Goal: Task Accomplishment & Management: Use online tool/utility

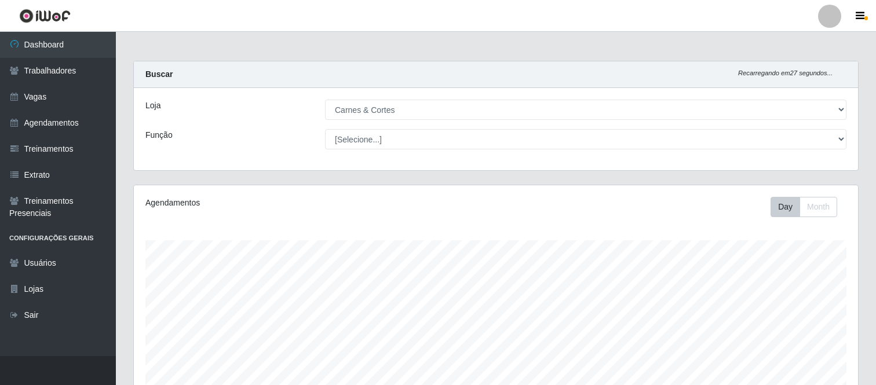
select select "433"
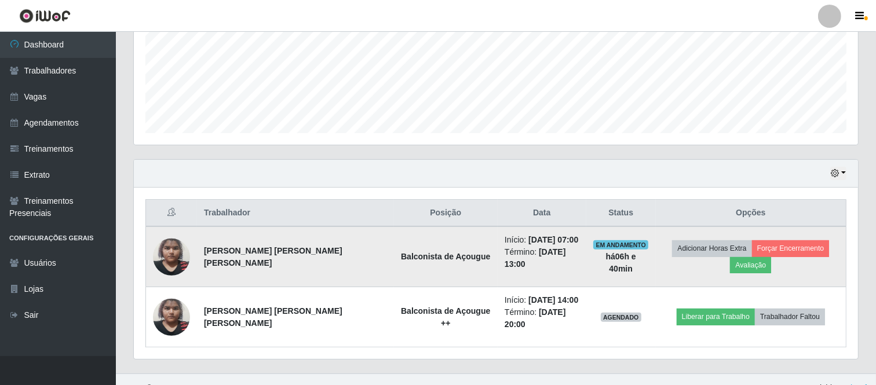
scroll to position [240, 724]
click at [771, 257] on button "Avaliação" at bounding box center [750, 265] width 41 height 16
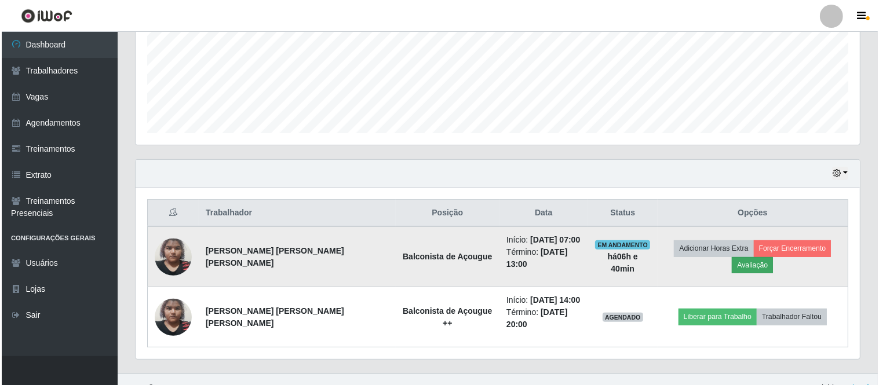
scroll to position [240, 717]
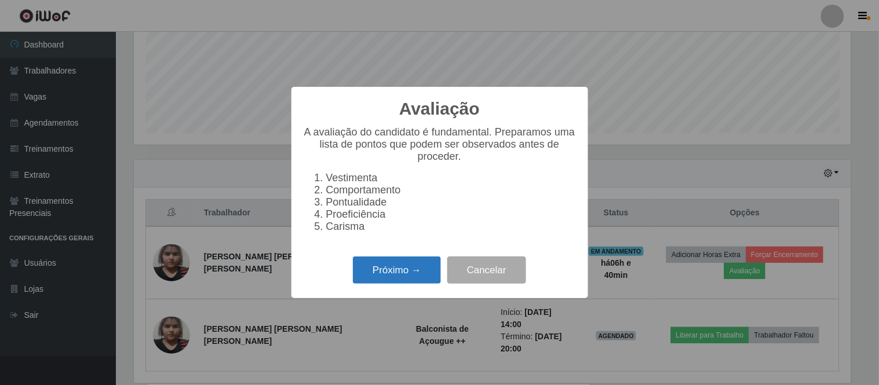
click at [402, 267] on button "Próximo →" at bounding box center [397, 270] width 88 height 27
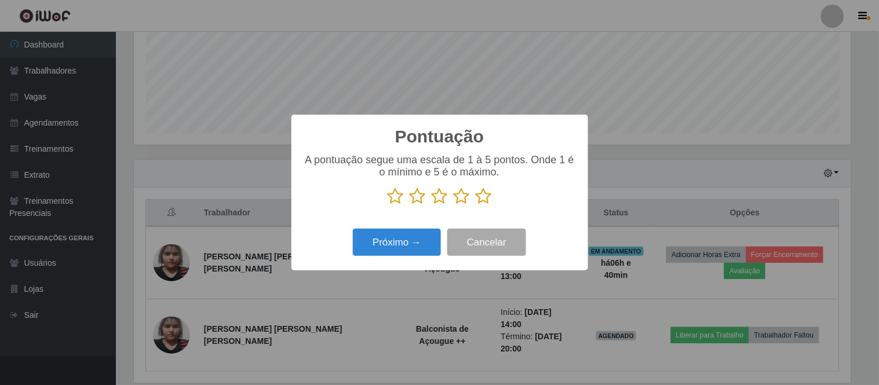
scroll to position [579015, 578538]
click at [438, 195] on icon at bounding box center [440, 196] width 16 height 17
click at [432, 205] on input "radio" at bounding box center [432, 205] width 0 height 0
click at [456, 198] on icon at bounding box center [462, 196] width 16 height 17
click at [454, 205] on input "radio" at bounding box center [454, 205] width 0 height 0
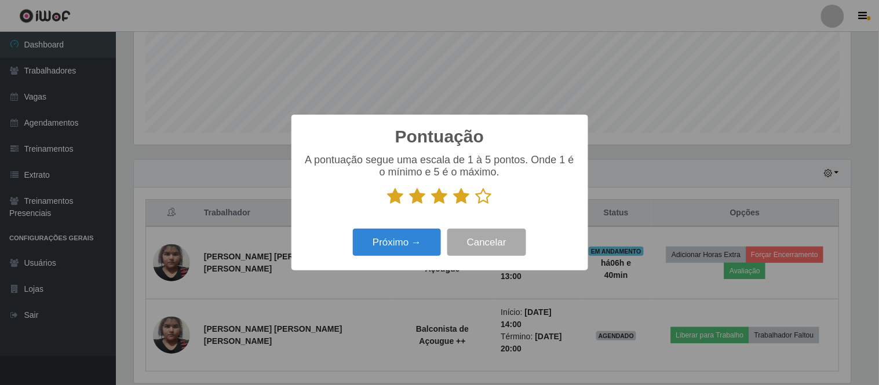
click at [446, 203] on icon at bounding box center [440, 196] width 16 height 17
click at [432, 205] on input "radio" at bounding box center [432, 205] width 0 height 0
click at [464, 192] on icon at bounding box center [462, 196] width 16 height 17
click at [454, 205] on input "radio" at bounding box center [454, 205] width 0 height 0
click at [412, 233] on button "Próximo →" at bounding box center [397, 242] width 88 height 27
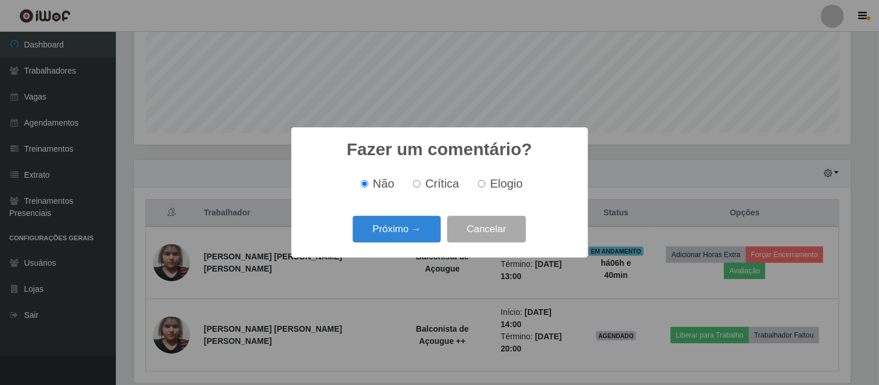
click at [492, 190] on span "Elogio" at bounding box center [506, 183] width 32 height 13
click at [485, 188] on input "Elogio" at bounding box center [482, 184] width 8 height 8
radio input "true"
click at [415, 228] on button "Próximo →" at bounding box center [397, 229] width 88 height 27
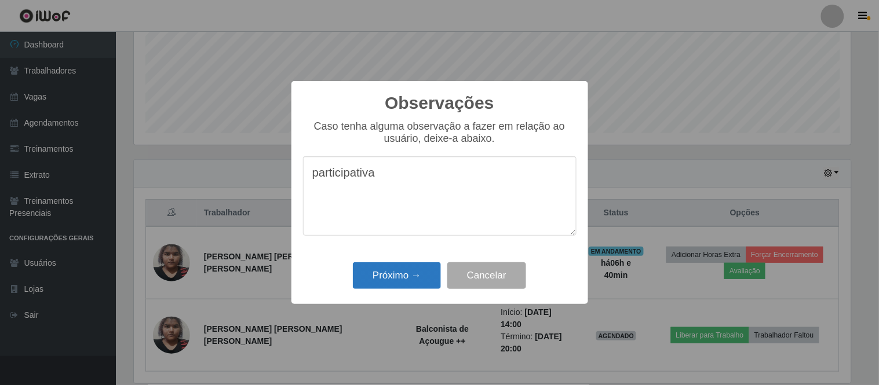
type textarea "participativa"
click at [383, 273] on button "Próximo →" at bounding box center [397, 275] width 88 height 27
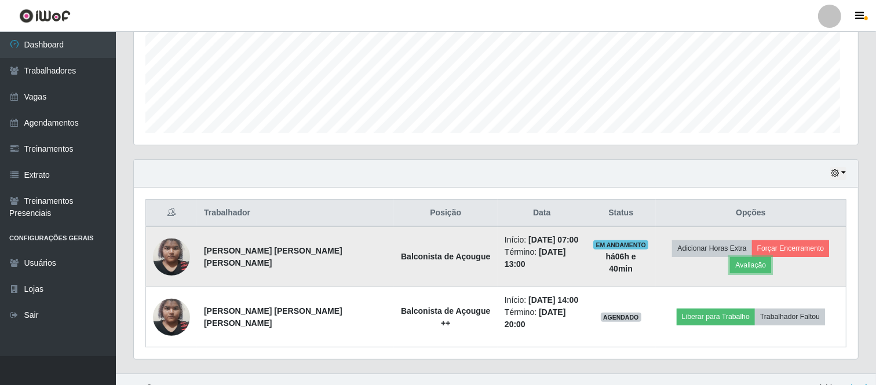
scroll to position [240, 724]
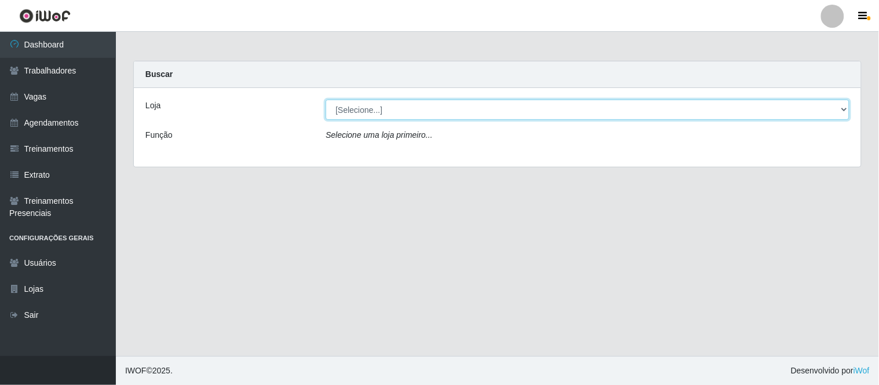
drag, startPoint x: 495, startPoint y: 106, endPoint x: 489, endPoint y: 113, distance: 8.7
click at [495, 106] on select "[Selecione...] Carnes & Cortes" at bounding box center [588, 110] width 524 height 20
select select "433"
click at [326, 100] on select "[Selecione...] Carnes & Cortes" at bounding box center [588, 110] width 524 height 20
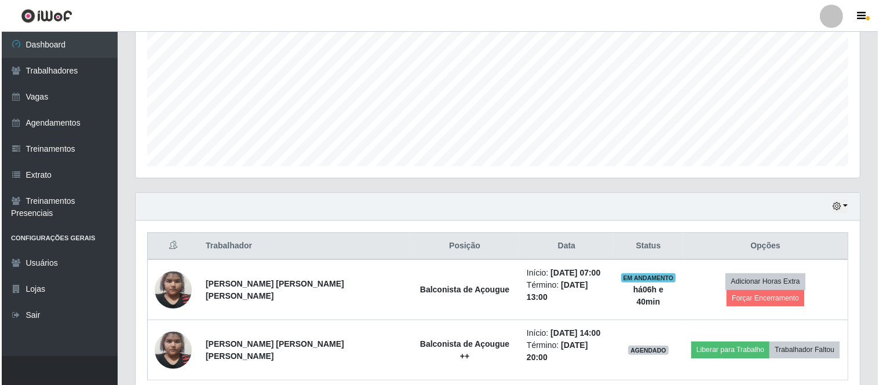
scroll to position [261, 0]
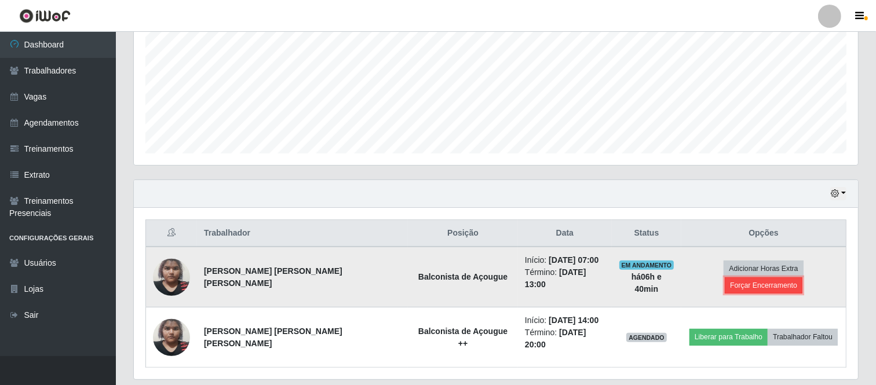
click at [794, 277] on button "Forçar Encerramento" at bounding box center [764, 285] width 78 height 16
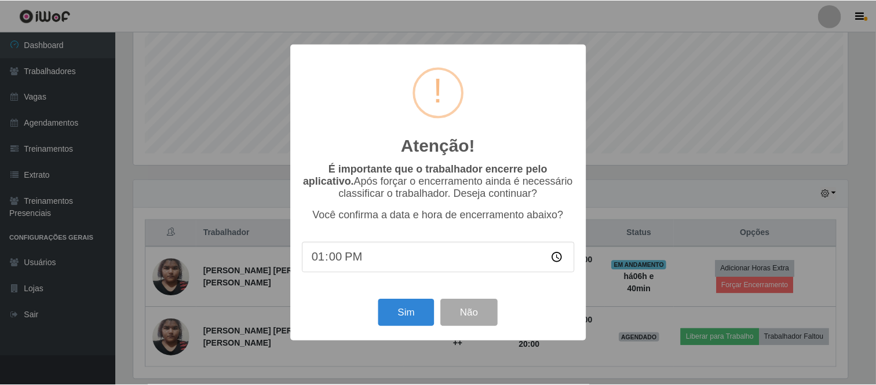
scroll to position [240, 717]
click at [400, 316] on button "Sim" at bounding box center [407, 312] width 56 height 27
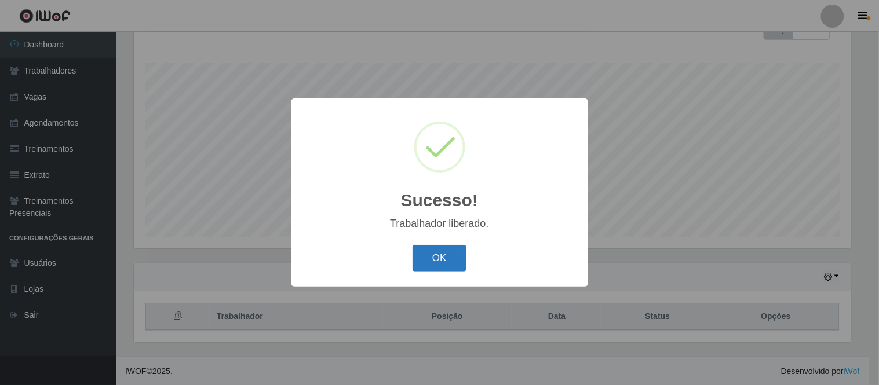
click at [436, 250] on button "OK" at bounding box center [439, 258] width 54 height 27
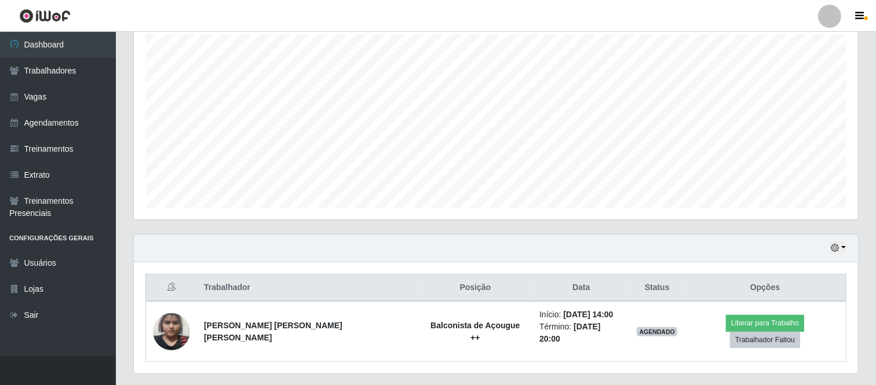
scroll to position [229, 0]
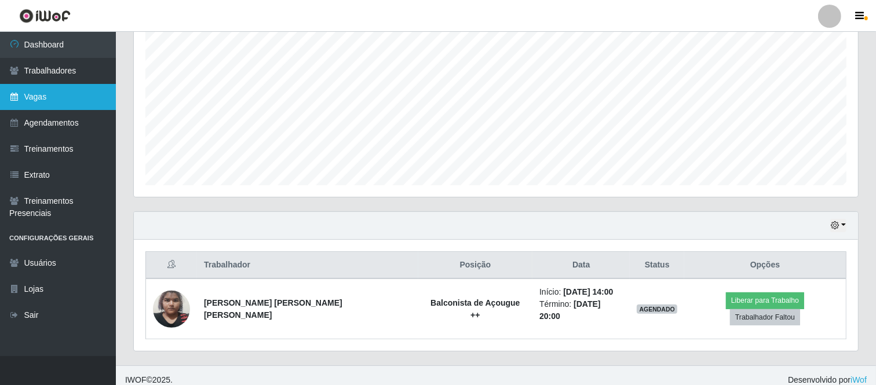
click at [48, 94] on link "Vagas" at bounding box center [58, 97] width 116 height 26
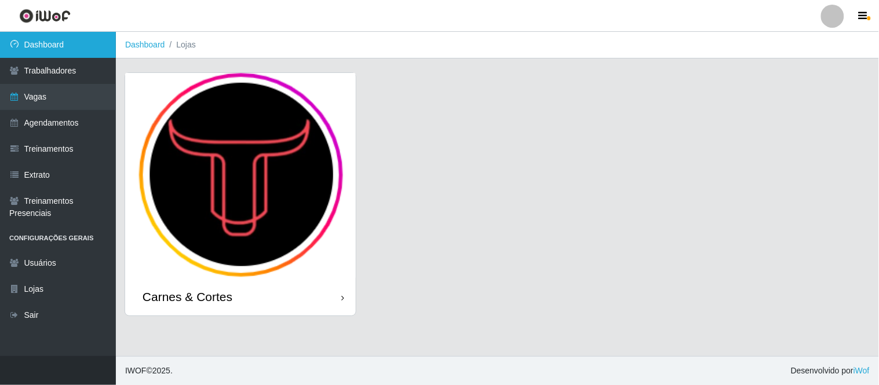
click at [56, 39] on link "Dashboard" at bounding box center [58, 45] width 116 height 26
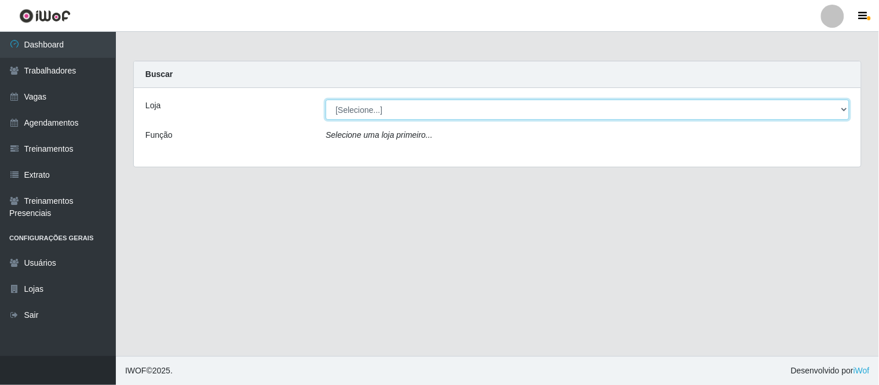
drag, startPoint x: 769, startPoint y: 115, endPoint x: 755, endPoint y: 119, distance: 15.0
click at [765, 115] on select "[Selecione...] Carnes & Cortes" at bounding box center [588, 110] width 524 height 20
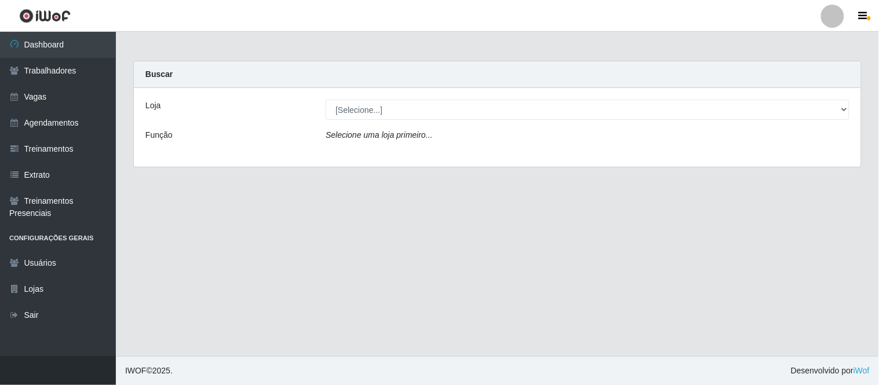
click at [572, 153] on div "Loja [Selecione...] Carnes & Cortes Função Selecione uma loja primeiro..." at bounding box center [497, 127] width 727 height 79
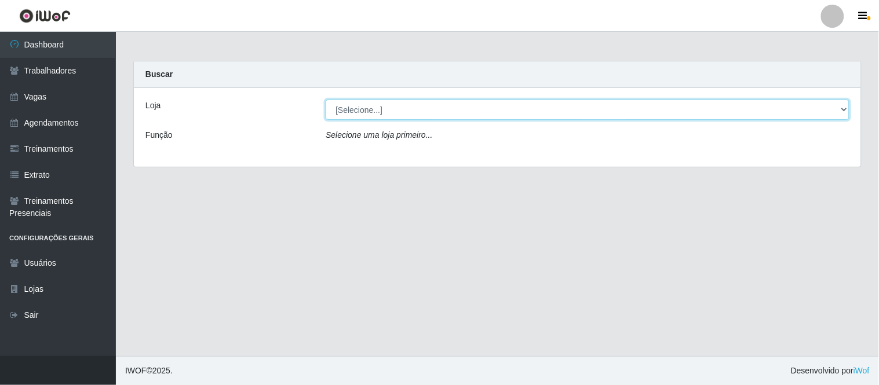
click at [560, 119] on select "[Selecione...] Carnes & Cortes" at bounding box center [588, 110] width 524 height 20
select select "433"
click at [326, 100] on select "[Selecione...] Carnes & Cortes" at bounding box center [588, 110] width 524 height 20
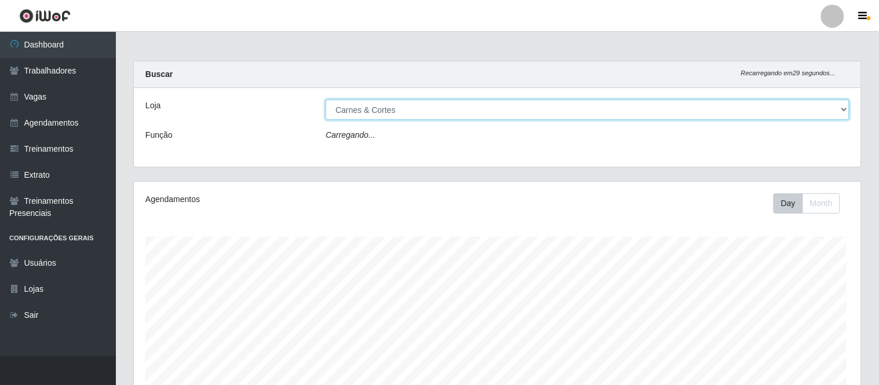
drag, startPoint x: 489, startPoint y: 114, endPoint x: 477, endPoint y: 114, distance: 12.2
click at [477, 114] on select "[Selecione...] Carnes & Cortes" at bounding box center [588, 110] width 524 height 20
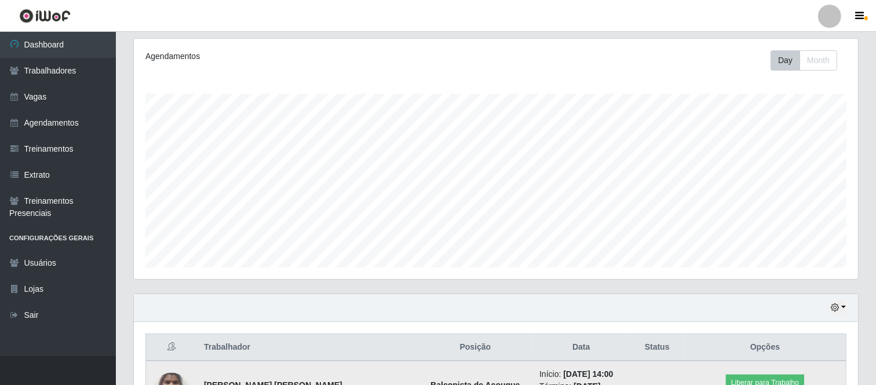
scroll to position [229, 0]
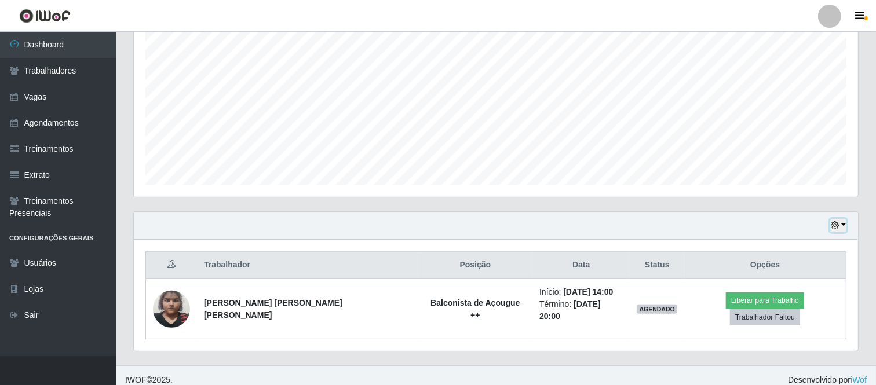
click at [836, 223] on icon "button" at bounding box center [835, 225] width 8 height 8
click at [774, 188] on button "1 Semana" at bounding box center [800, 182] width 92 height 24
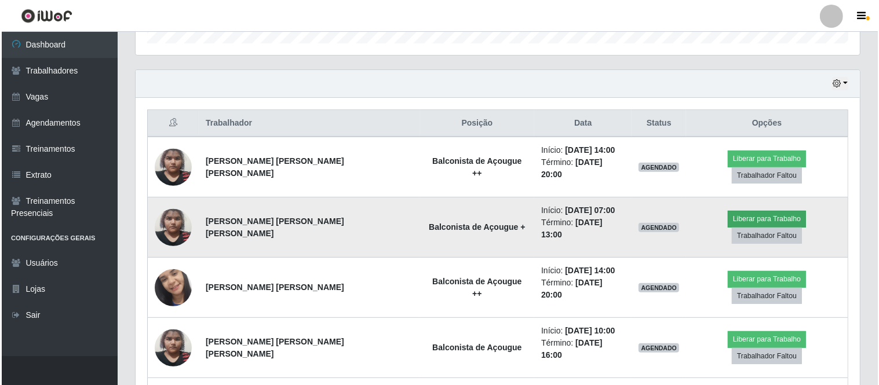
scroll to position [371, 0]
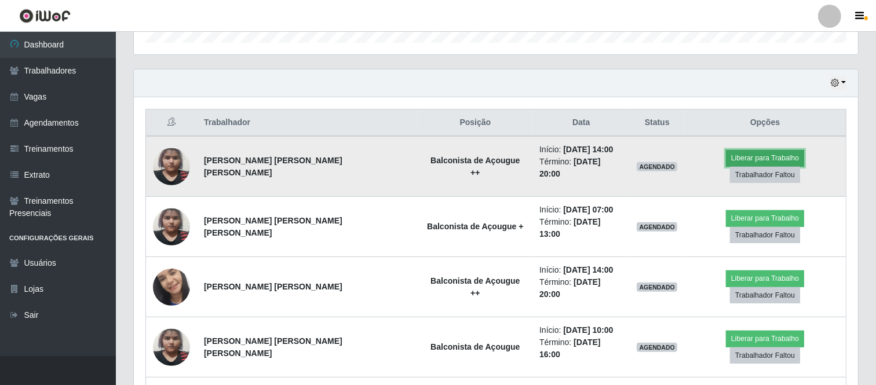
click at [726, 160] on button "Liberar para Trabalho" at bounding box center [765, 158] width 78 height 16
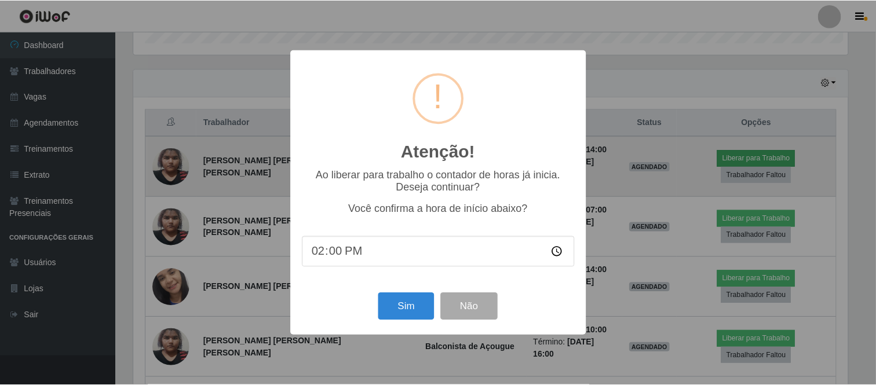
scroll to position [240, 717]
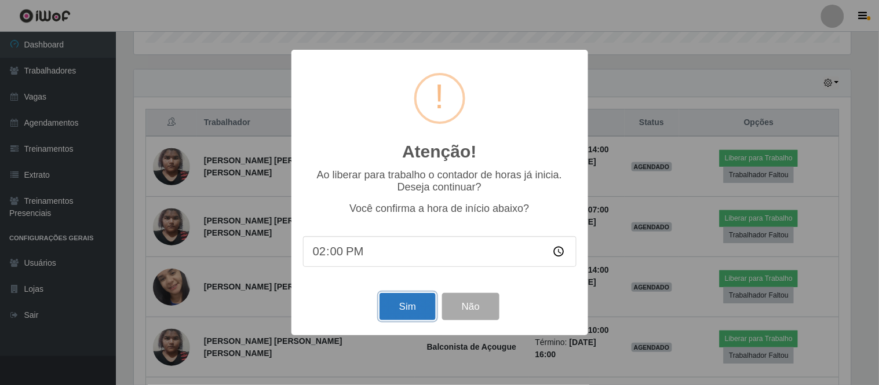
click at [403, 313] on button "Sim" at bounding box center [407, 306] width 56 height 27
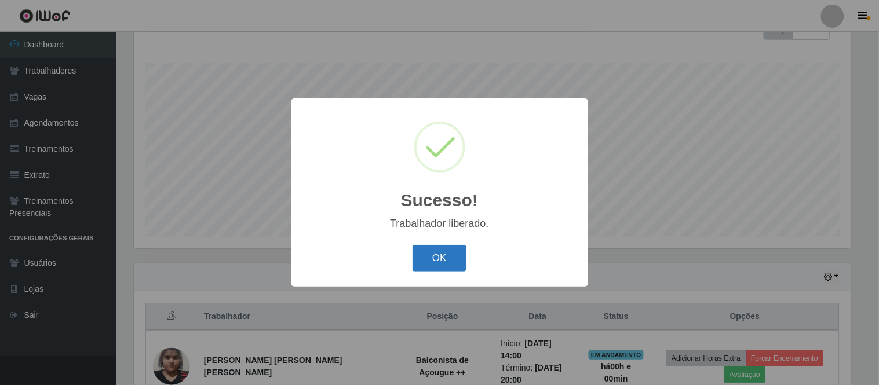
click at [437, 262] on button "OK" at bounding box center [439, 258] width 54 height 27
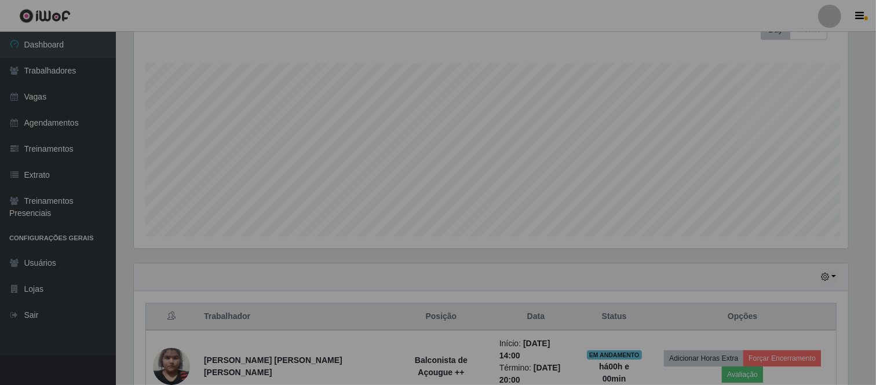
scroll to position [240, 724]
